Goal: Entertainment & Leisure: Consume media (video, audio)

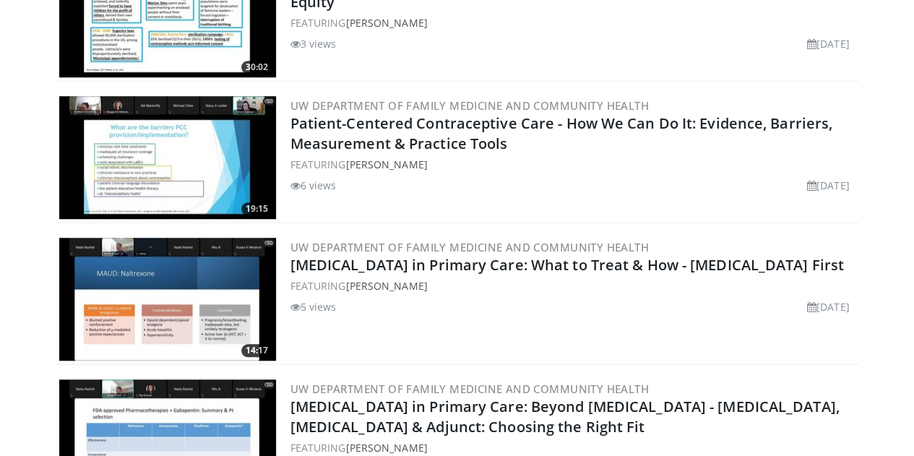
scroll to position [662, 0]
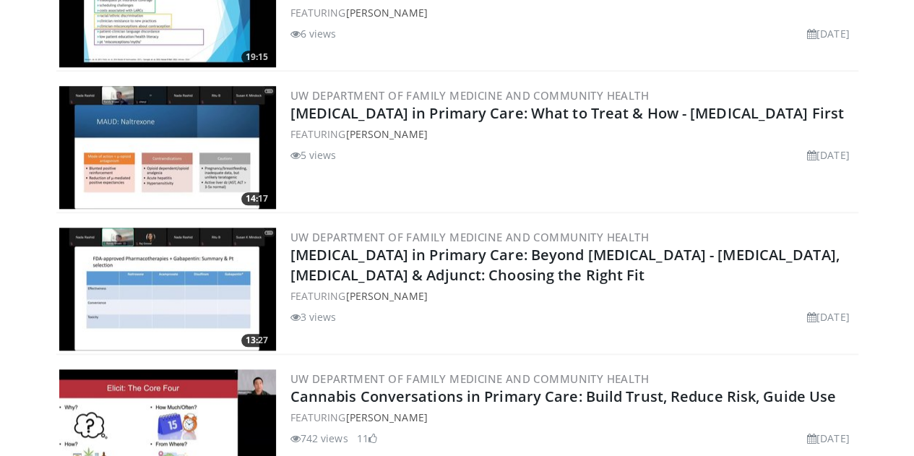
click at [472, 263] on h2 "[MEDICAL_DATA] in Primary Care: Beyond [MEDICAL_DATA] - [MEDICAL_DATA], [MEDICA…" at bounding box center [572, 265] width 565 height 40
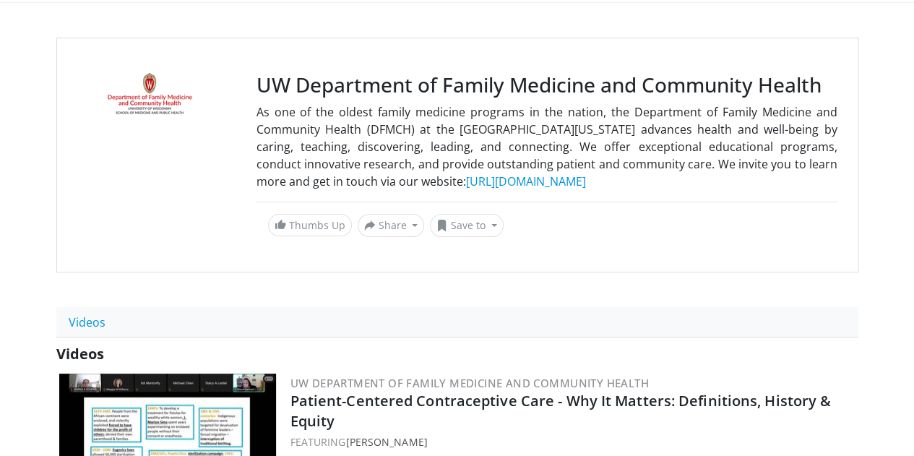
scroll to position [0, 0]
